Goal: Task Accomplishment & Management: Manage account settings

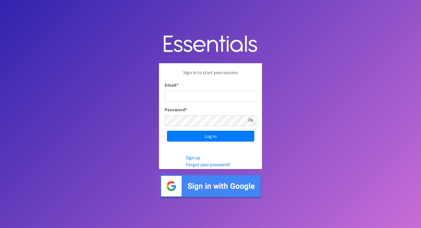
click at [177, 102] on div "Sign in to start your session Email * Password * Log in" at bounding box center [210, 105] width 103 height 84
click at [177, 95] on input "Email *" at bounding box center [211, 96] width 92 height 11
click at [262, 114] on com-1password-button at bounding box center [262, 114] width 0 height 0
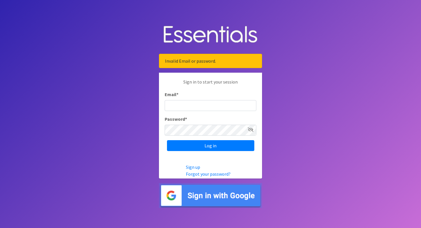
click at [180, 106] on input "Email *" at bounding box center [211, 105] width 92 height 11
click at [305, 112] on body "Invalid Email or password. Sign in to start your session Email * Password * Log…" at bounding box center [210, 114] width 421 height 228
click at [177, 108] on input "Email *" at bounding box center [211, 105] width 92 height 11
click at [120, 153] on body "Invalid Email or password. Sign in to start your session Email * Password * Log…" at bounding box center [210, 114] width 421 height 228
click at [178, 105] on input "Email *" at bounding box center [211, 105] width 92 height 11
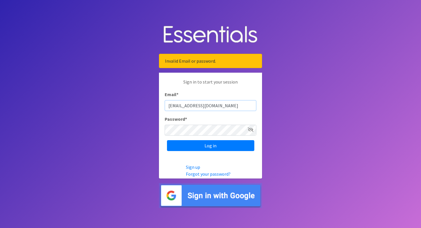
type input "info@laketownshipFISH.org"
click at [167, 140] on input "Log in" at bounding box center [210, 145] width 87 height 11
